Goal: Task Accomplishment & Management: Manage account settings

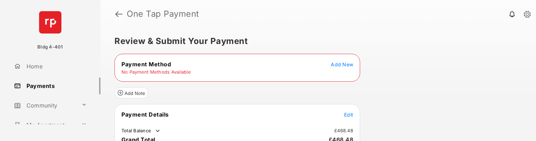
click at [120, 13] on link at bounding box center [118, 14] width 7 height 17
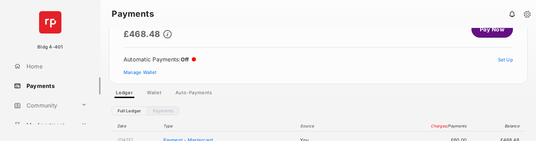
scroll to position [35, 0]
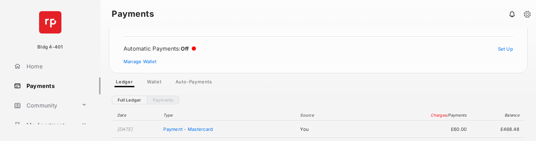
click at [157, 82] on link "Wallet" at bounding box center [154, 83] width 26 height 8
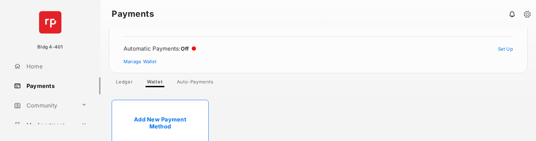
scroll to position [51, 0]
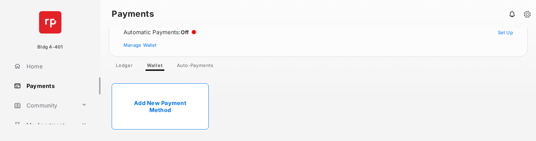
click at [173, 102] on link "Add New Payment Method" at bounding box center [160, 106] width 97 height 46
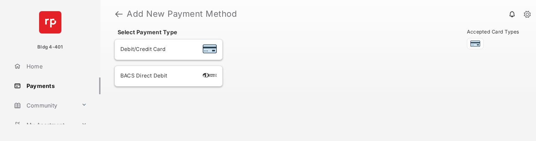
click at [170, 72] on div "BACS Direct Debit" at bounding box center [168, 76] width 96 height 9
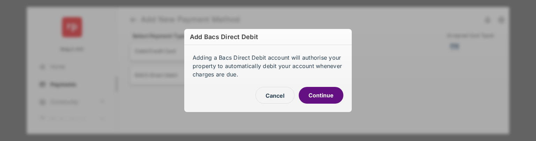
click at [320, 96] on button "Continue" at bounding box center [321, 95] width 45 height 17
